Goal: Task Accomplishment & Management: Use online tool/utility

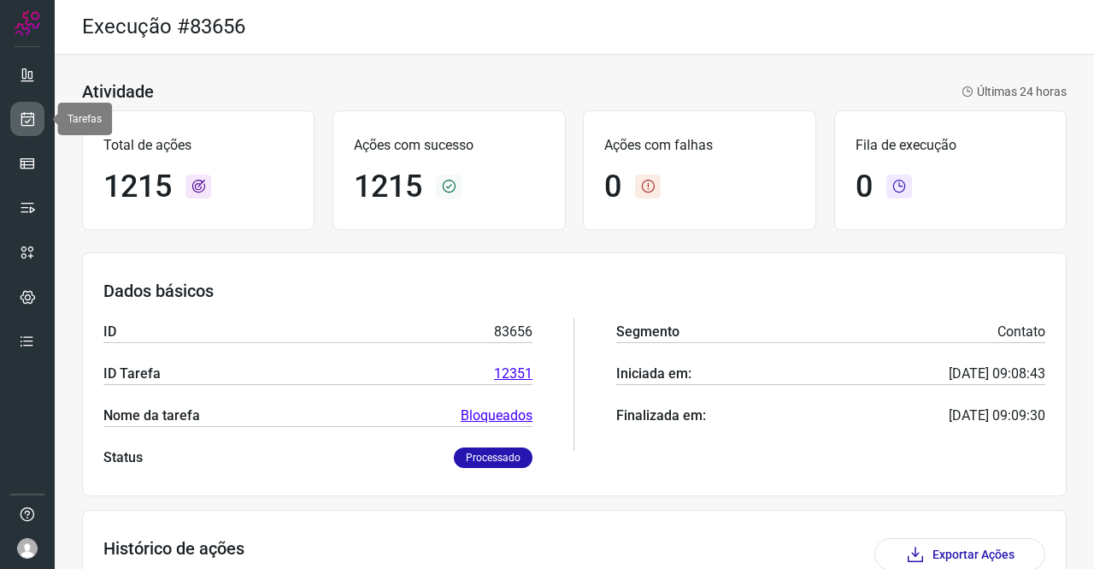
click at [23, 112] on icon at bounding box center [28, 118] width 18 height 17
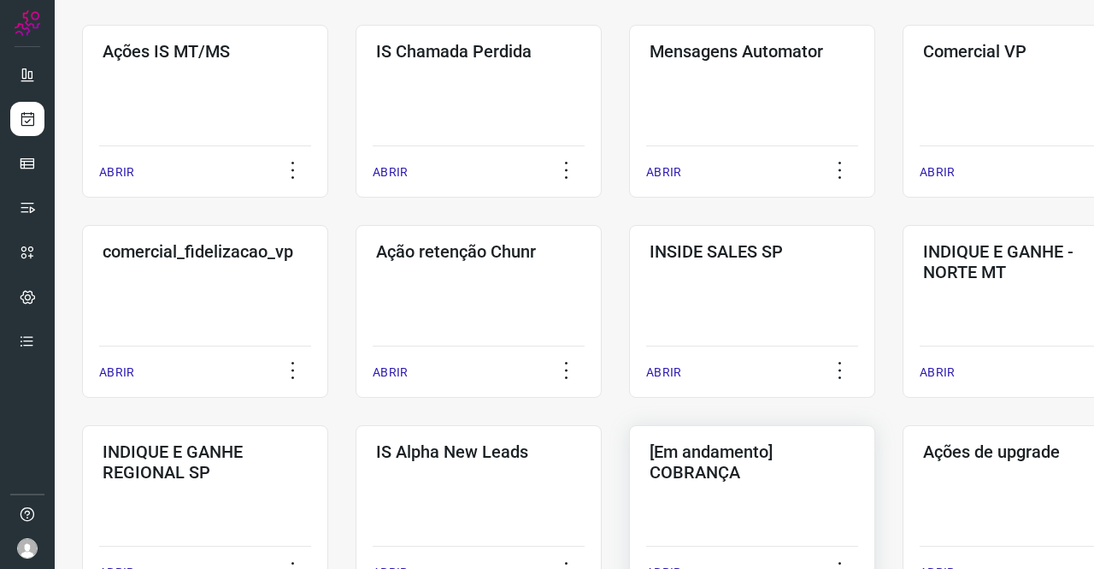
click at [739, 449] on h3 "[Em andamento] COBRANÇA" at bounding box center [752, 461] width 205 height 41
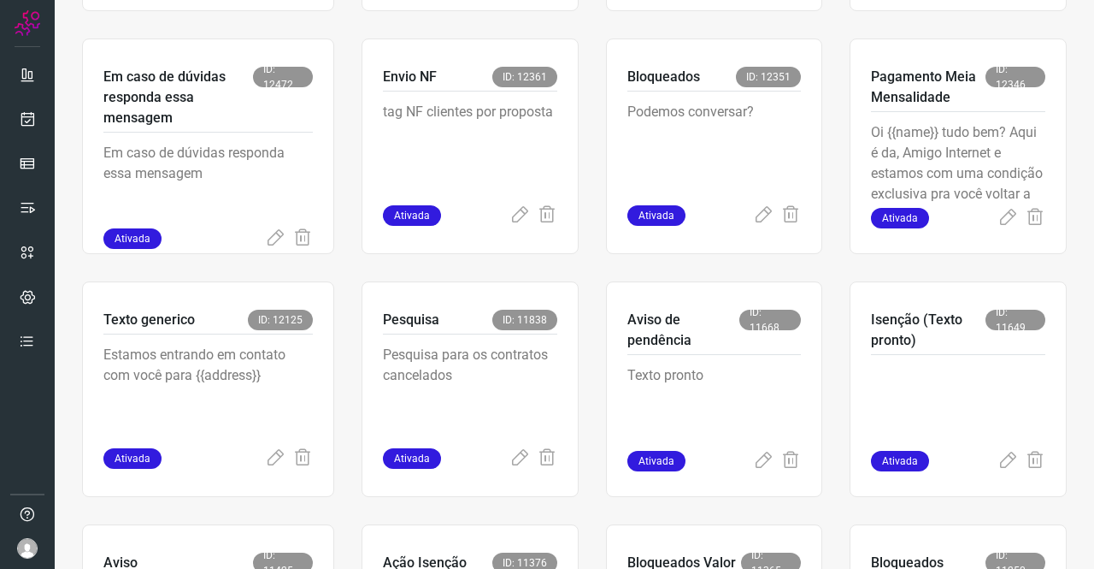
scroll to position [783, 0]
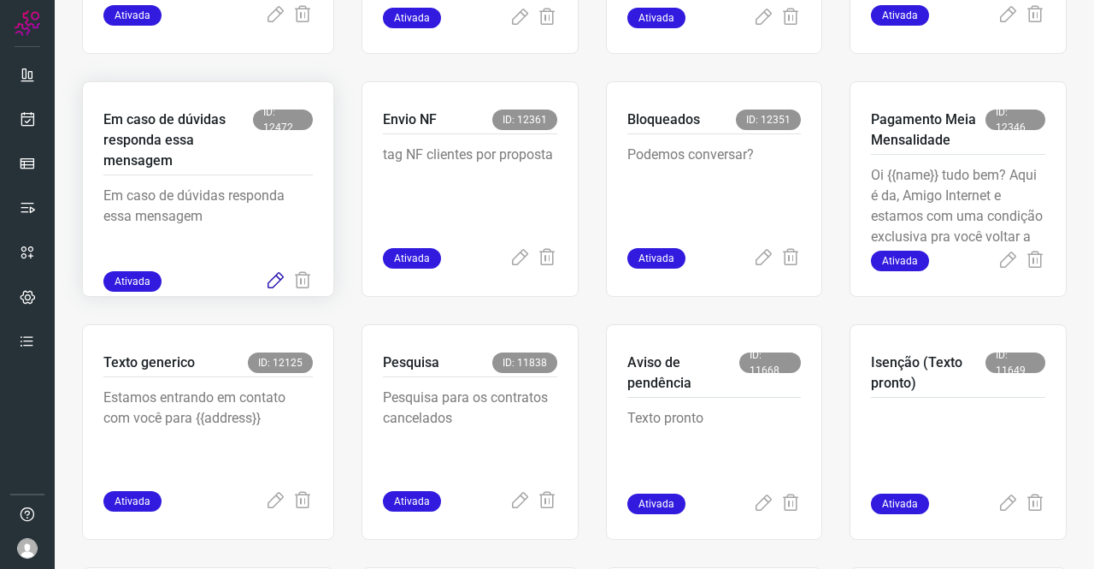
click at [275, 276] on icon at bounding box center [275, 281] width 21 height 21
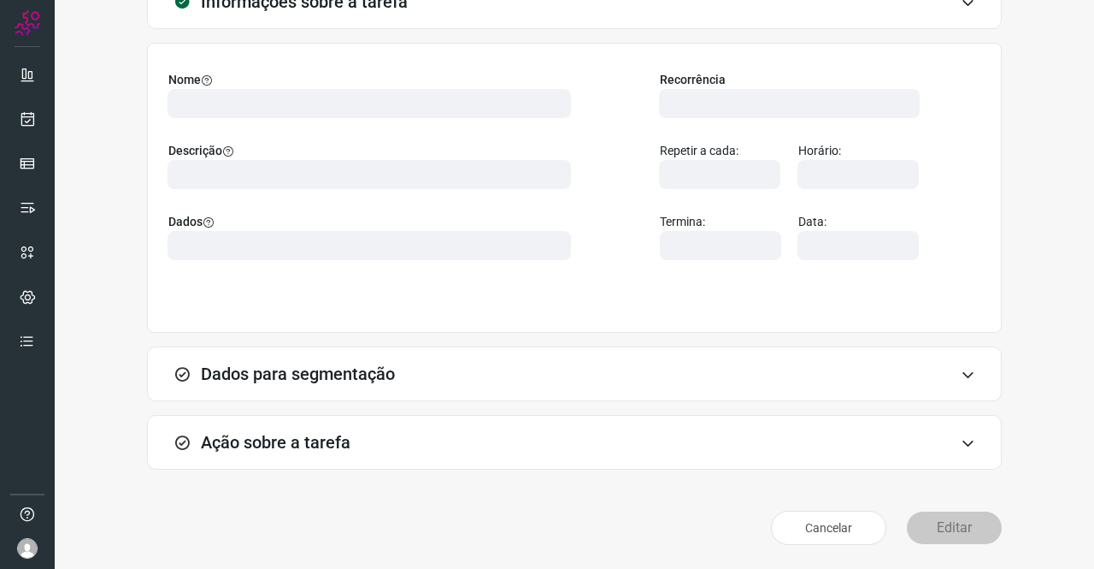
scroll to position [98, 0]
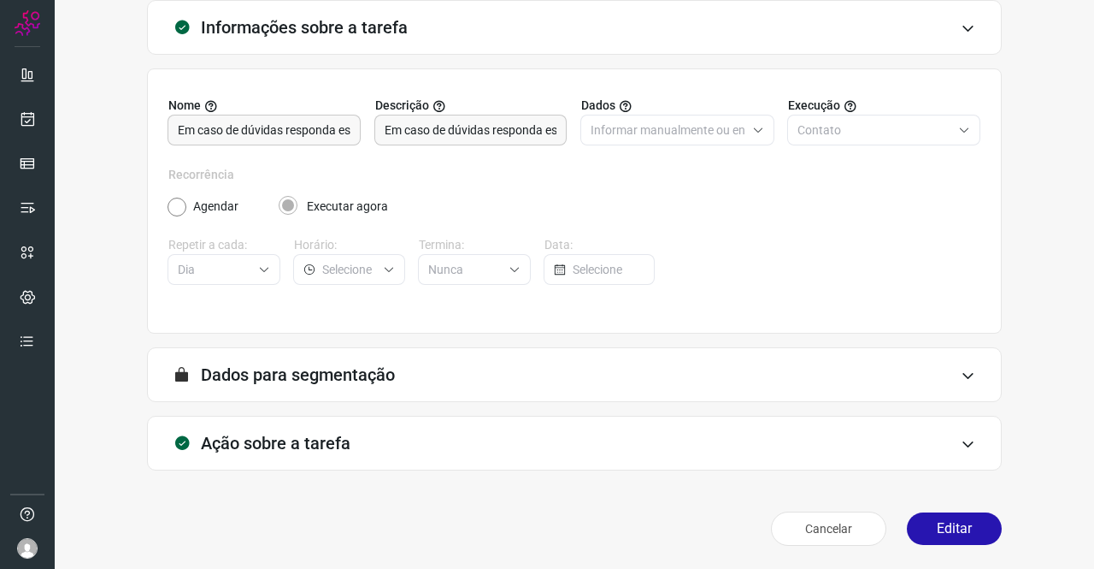
click at [268, 425] on div "Ação sobre a tarefa" at bounding box center [574, 443] width 855 height 55
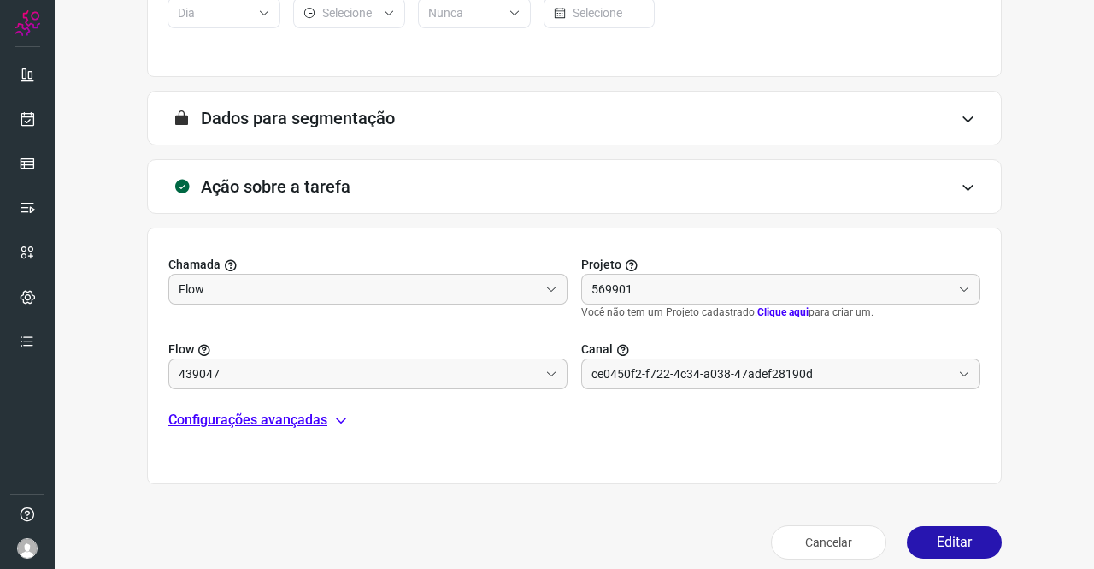
click at [245, 424] on p "Configurações avançadas" at bounding box center [247, 420] width 159 height 21
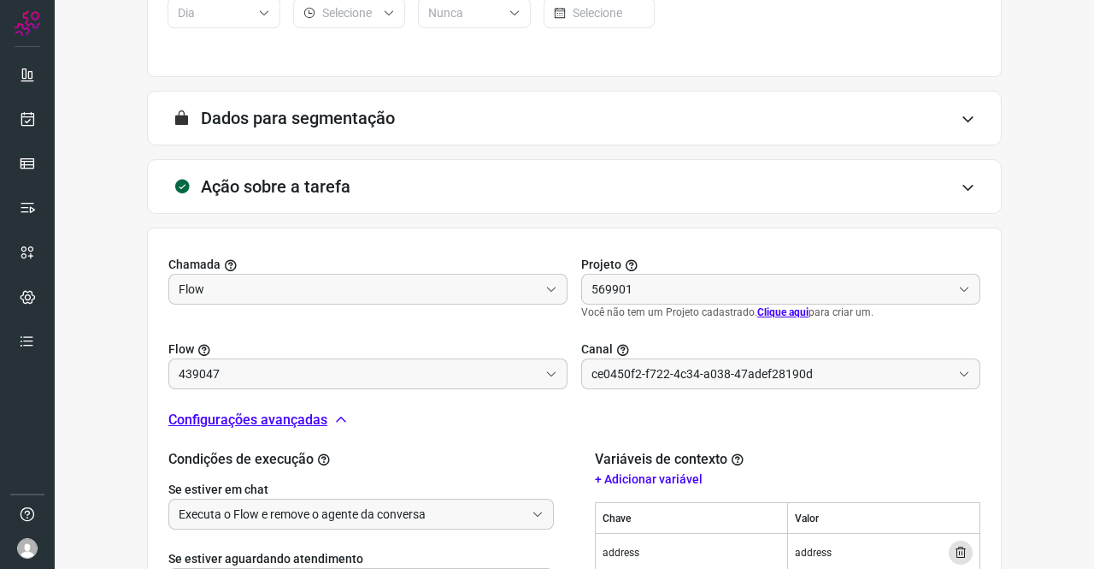
type input "Cobrança"
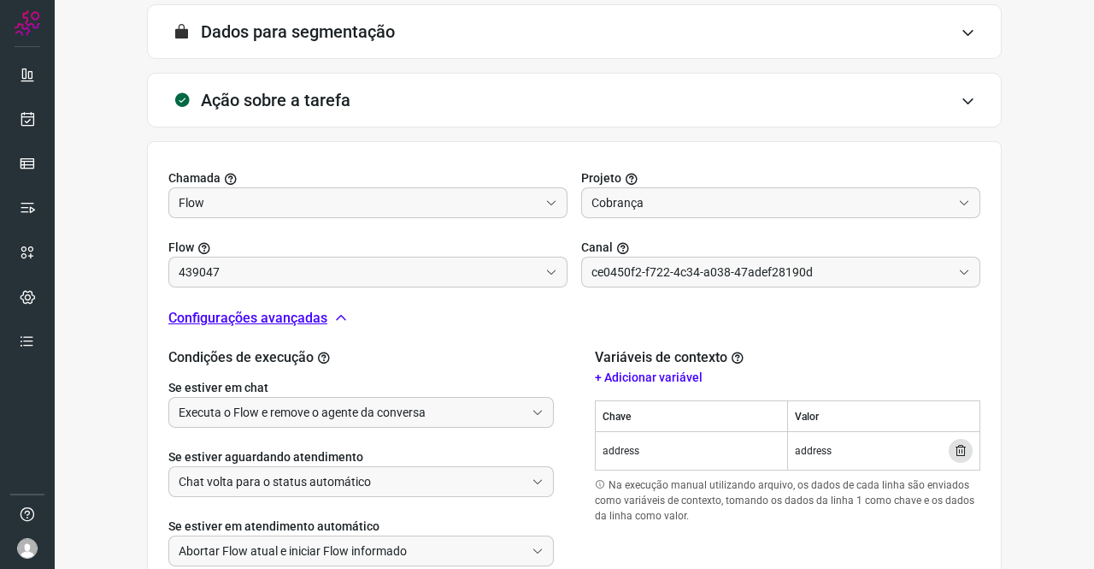
scroll to position [526, 0]
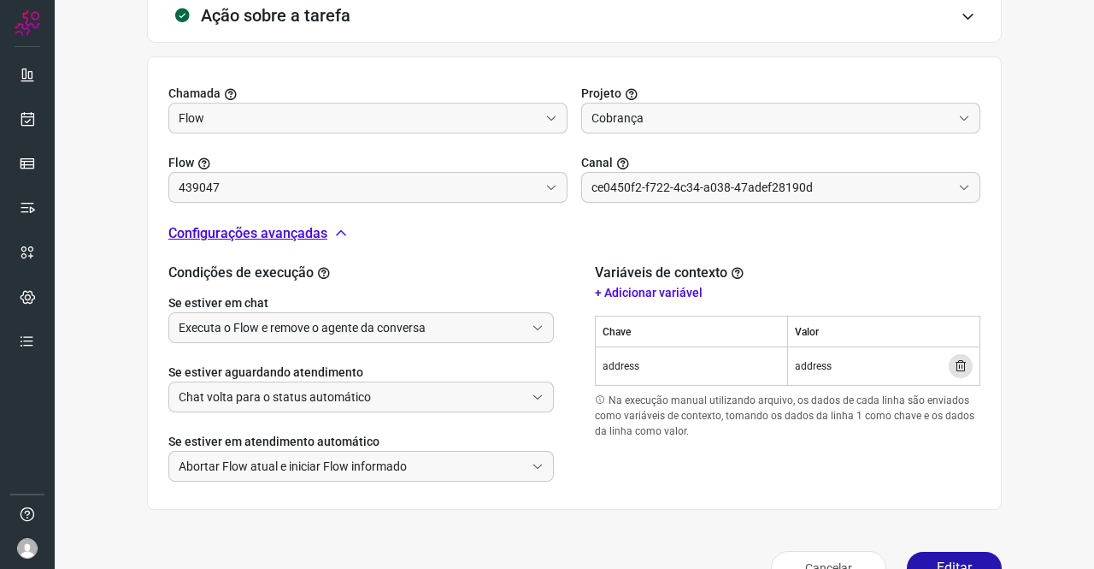
type input "Texto generico"
type input "Amigo 0800"
click at [279, 315] on input "Executa o Flow e remove o agente da conversa" at bounding box center [352, 327] width 346 height 29
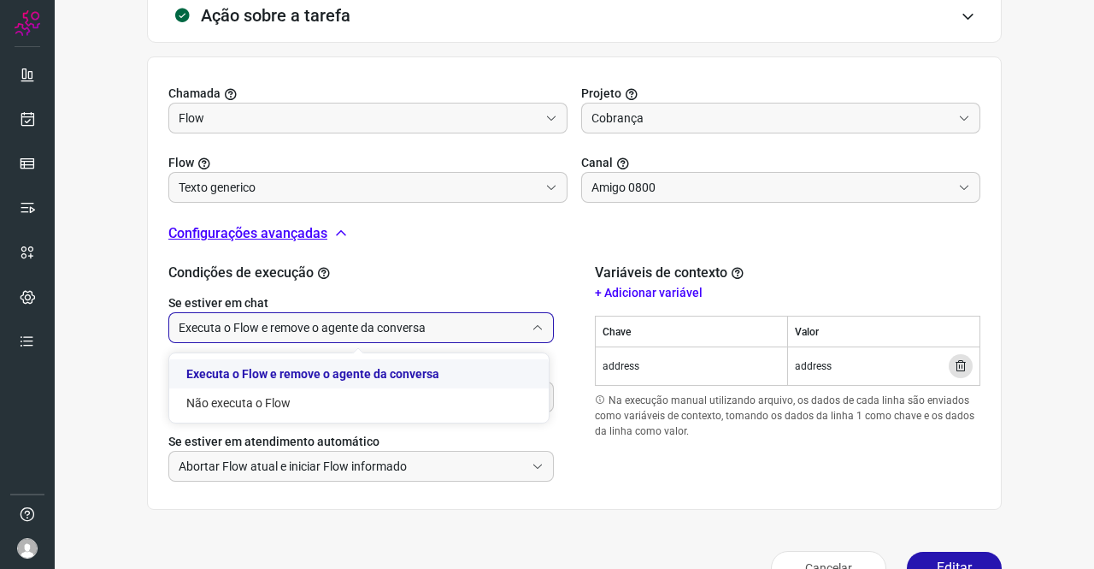
click at [272, 379] on li "Executa o Flow e remove o agente da conversa" at bounding box center [359, 373] width 380 height 29
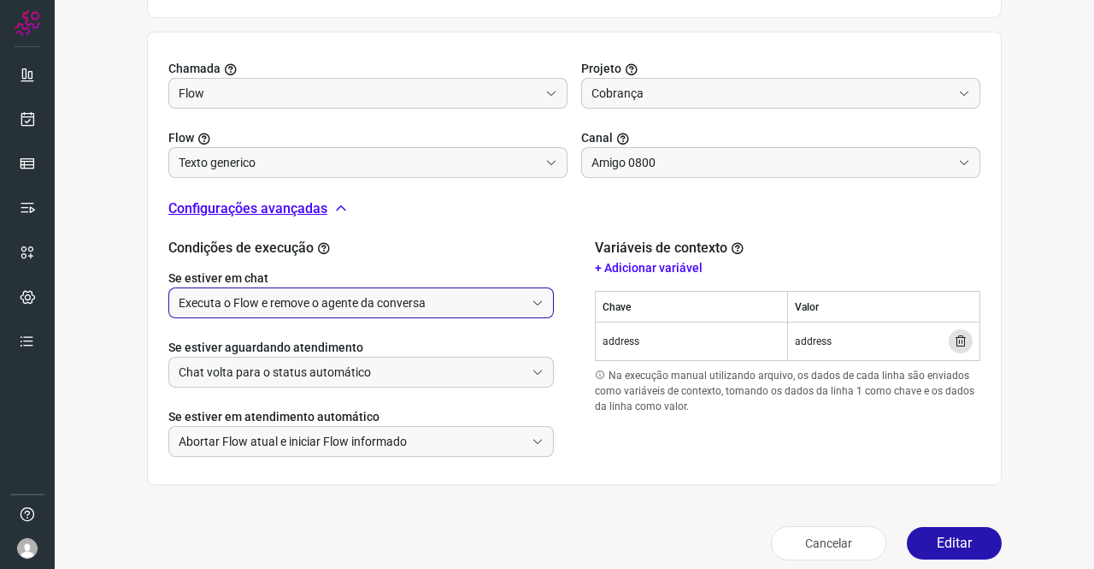
scroll to position [564, 0]
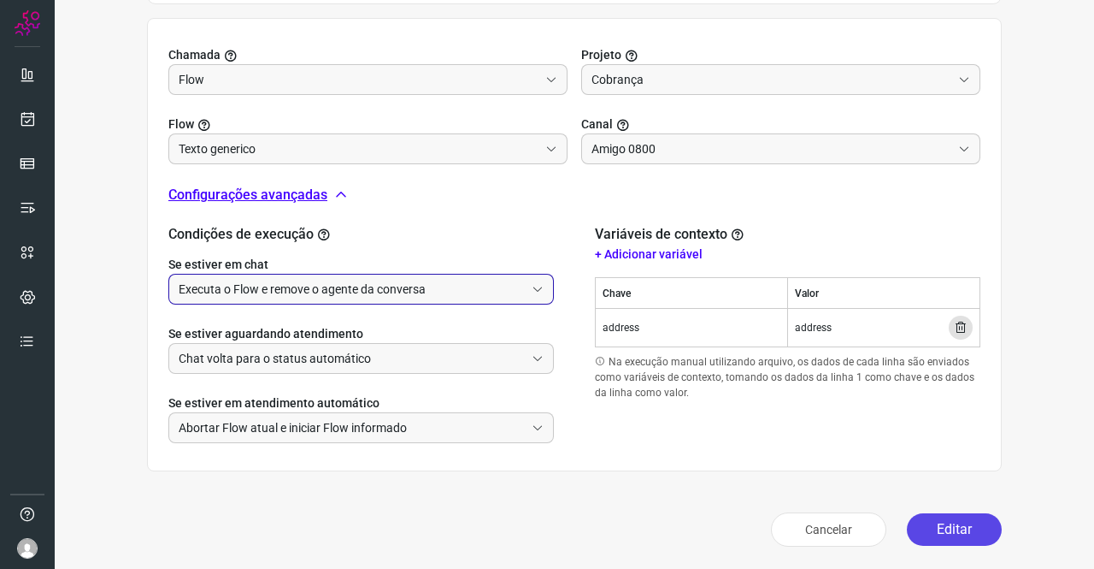
click at [922, 521] on button "Editar" at bounding box center [954, 529] width 95 height 32
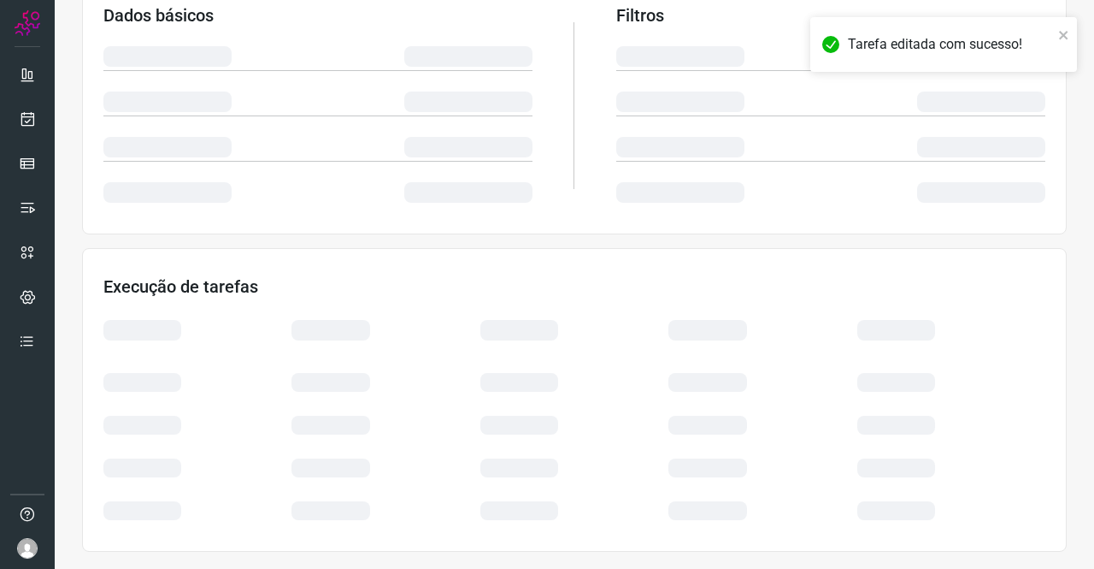
scroll to position [311, 0]
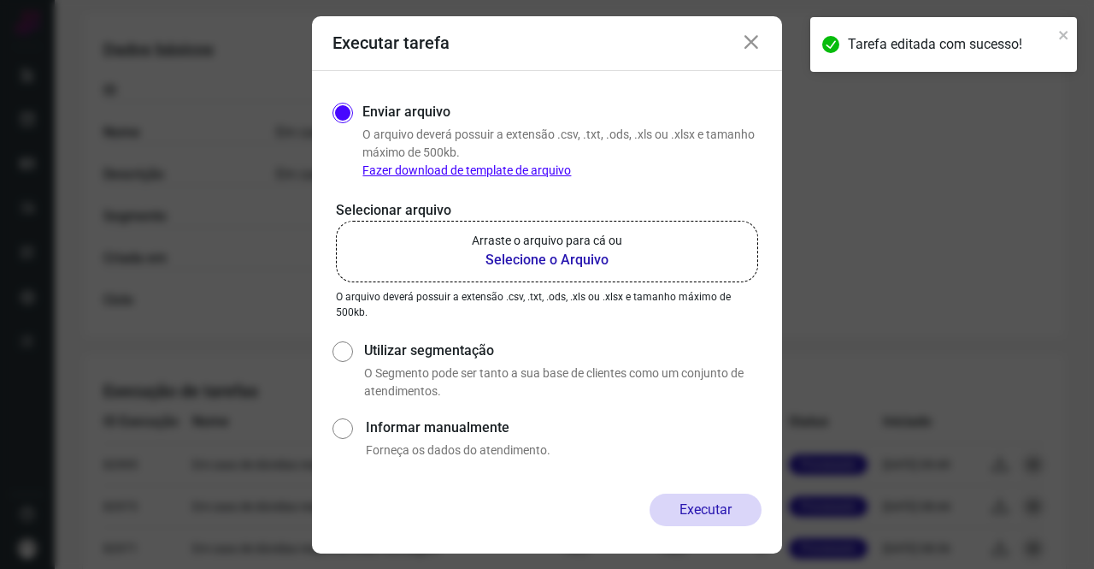
click at [557, 245] on p "Arraste o arquivo para cá ou" at bounding box center [547, 241] width 150 height 18
click at [0, 0] on input "Arraste o arquivo para cá ou Selecione o Arquivo" at bounding box center [0, 0] width 0 height 0
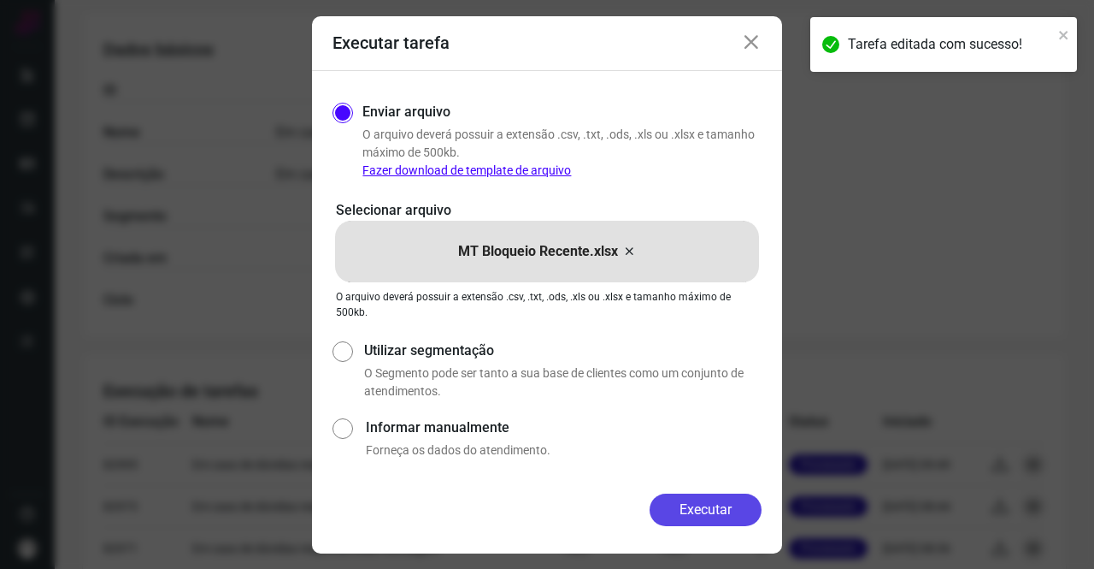
click at [707, 507] on button "Executar" at bounding box center [706, 509] width 112 height 32
